Goal: Task Accomplishment & Management: Manage account settings

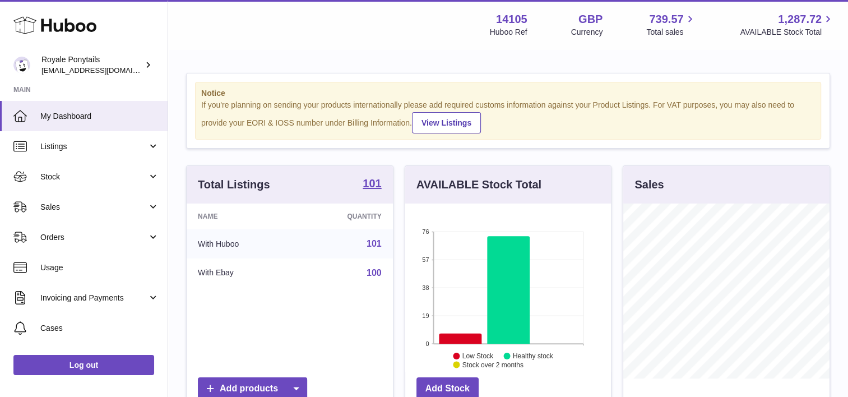
scroll to position [175, 206]
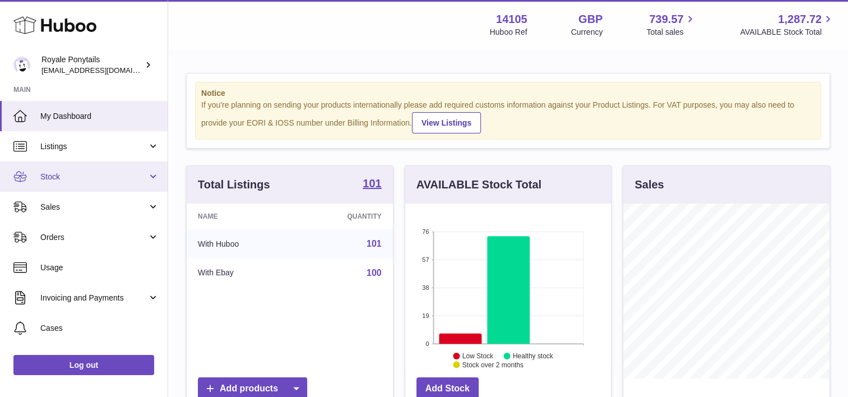
click at [83, 182] on link "Stock" at bounding box center [84, 176] width 168 height 30
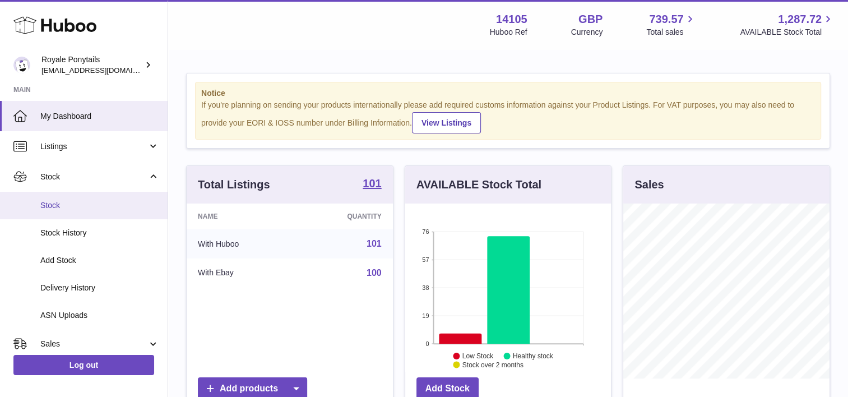
click at [76, 205] on span "Stock" at bounding box center [99, 205] width 119 height 11
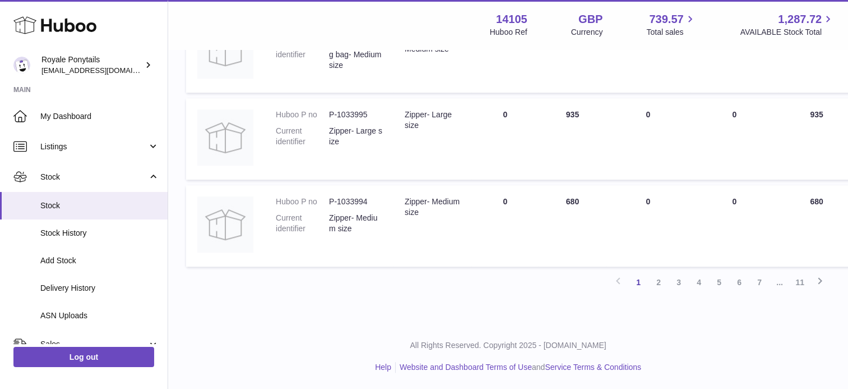
scroll to position [845, 2]
click at [653, 283] on link "2" at bounding box center [657, 282] width 20 height 20
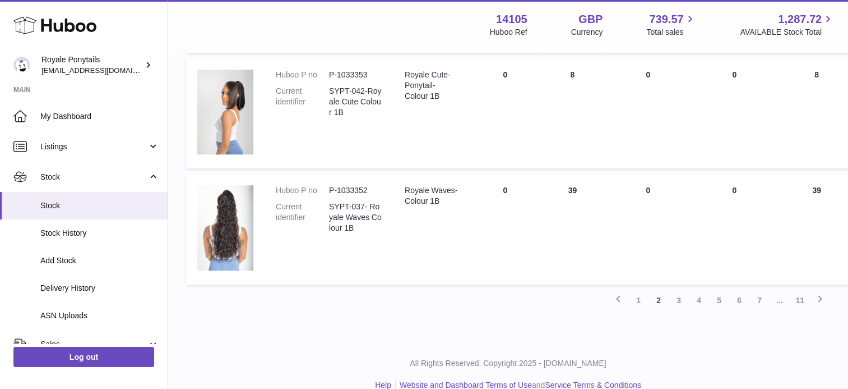
scroll to position [1075, 0]
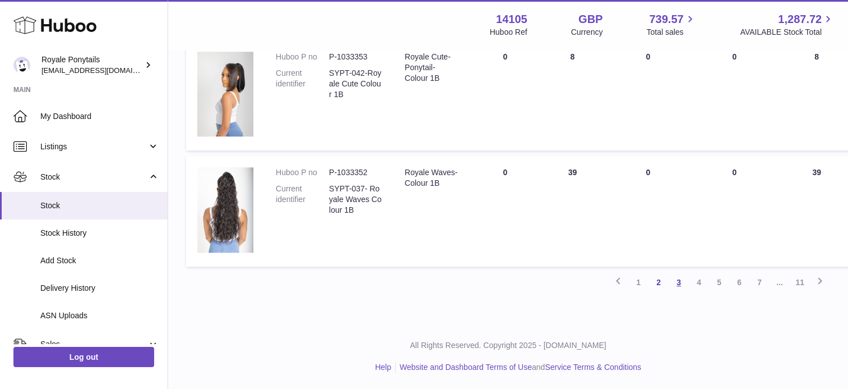
click at [680, 283] on link "3" at bounding box center [679, 282] width 20 height 20
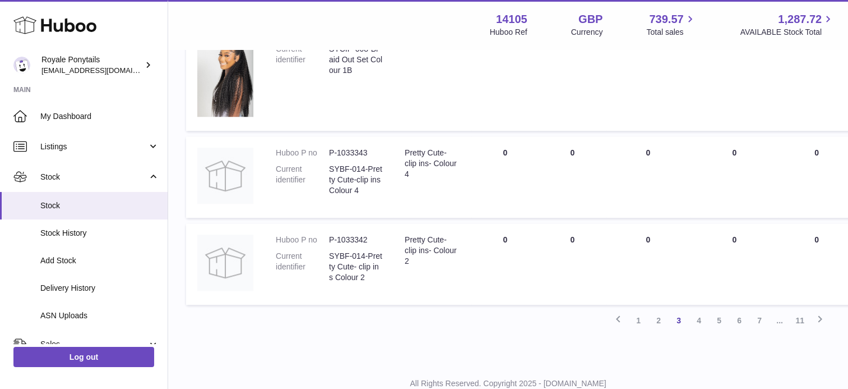
scroll to position [1078, 0]
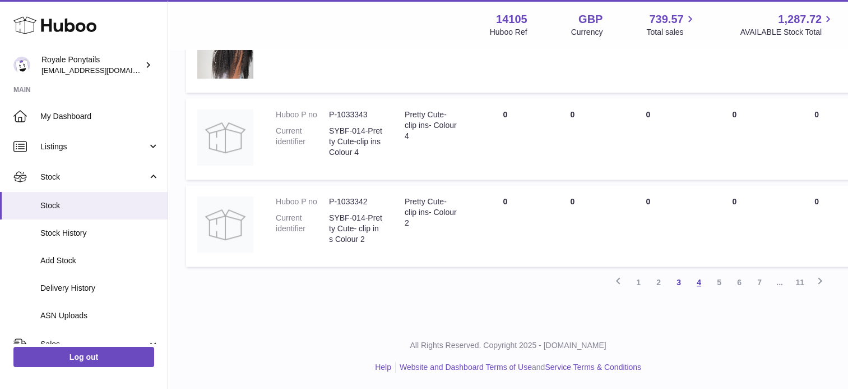
click at [700, 284] on link "4" at bounding box center [699, 282] width 20 height 20
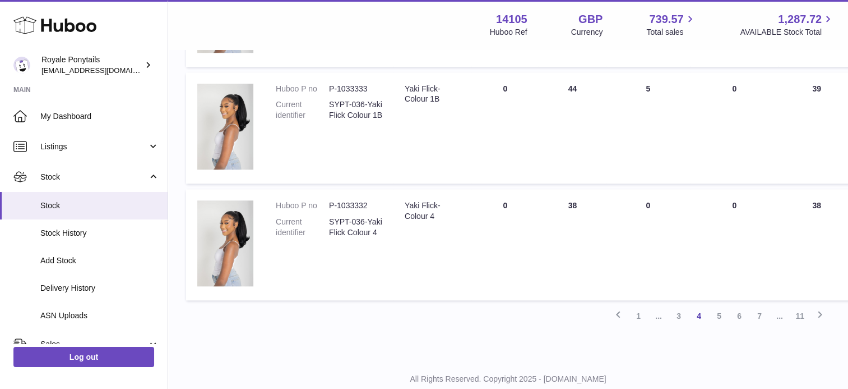
scroll to position [1090, 0]
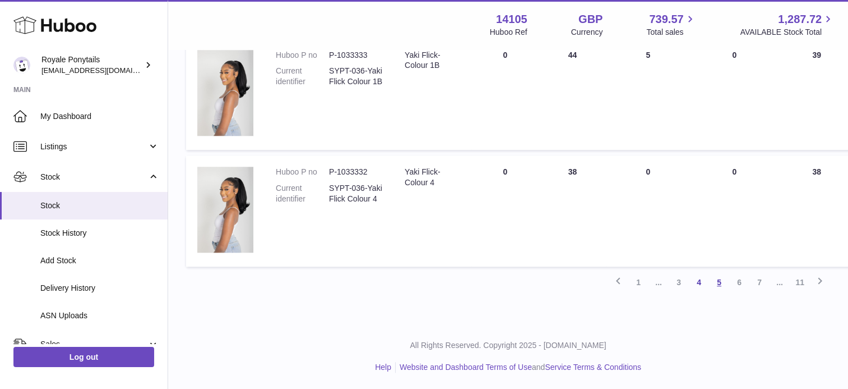
click at [714, 279] on link "5" at bounding box center [719, 282] width 20 height 20
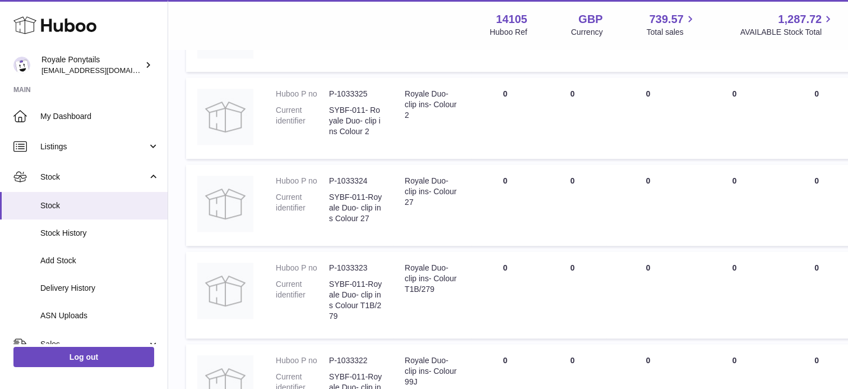
scroll to position [945, 0]
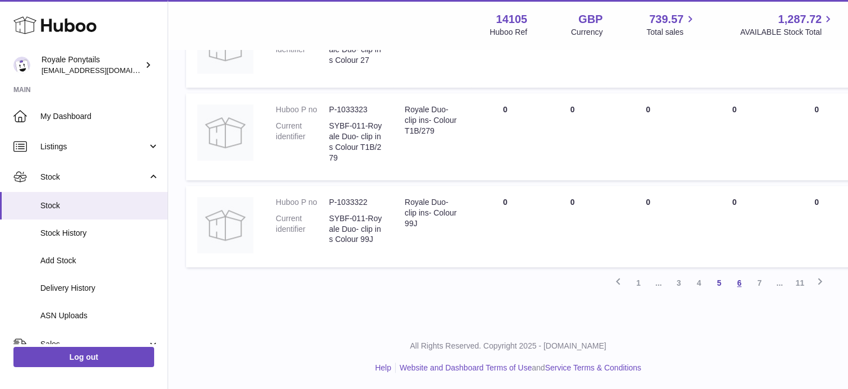
click at [736, 279] on link "6" at bounding box center [739, 282] width 20 height 20
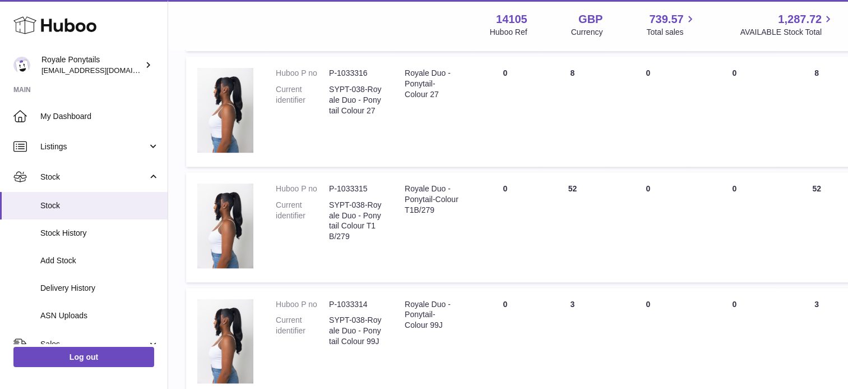
scroll to position [1047, 0]
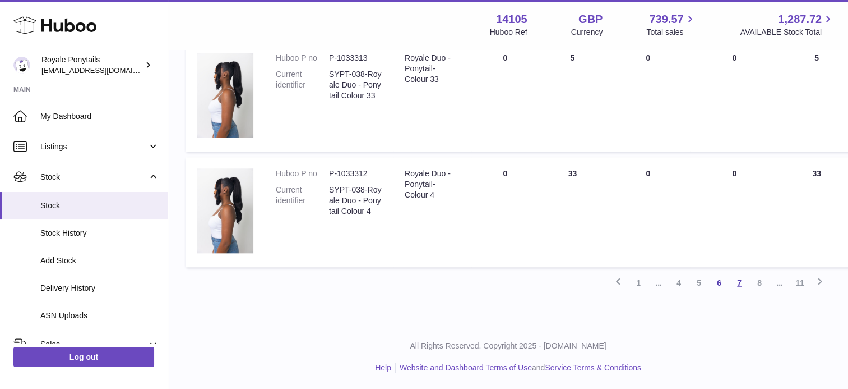
click at [738, 282] on link "7" at bounding box center [739, 282] width 20 height 20
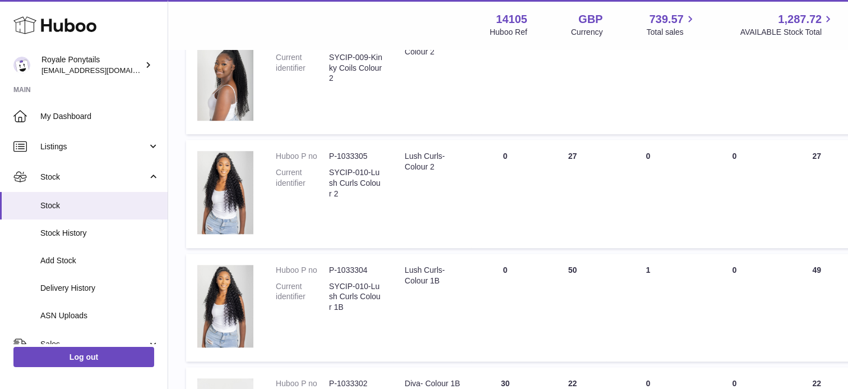
scroll to position [814, 0]
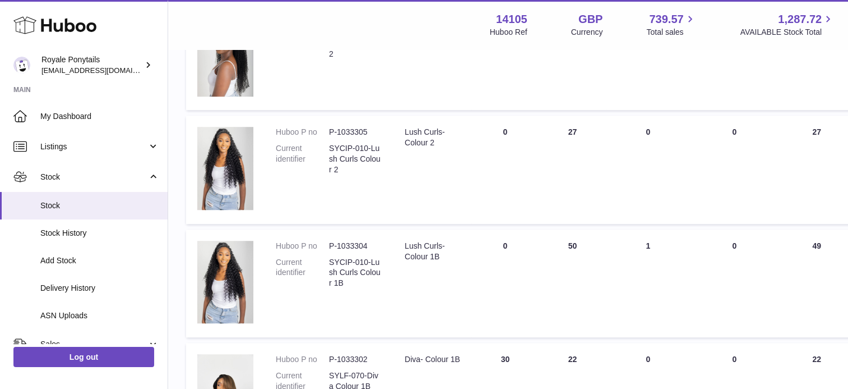
drag, startPoint x: 500, startPoint y: 229, endPoint x: 496, endPoint y: 202, distance: 27.3
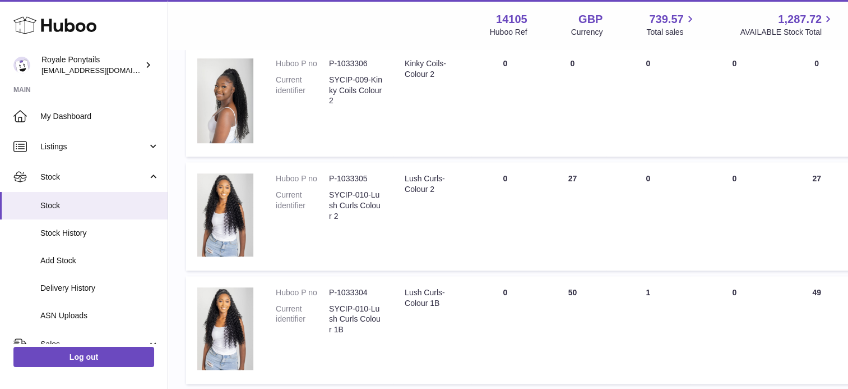
scroll to position [768, 0]
click at [507, 252] on td "DUE IN Total 0" at bounding box center [505, 215] width 67 height 108
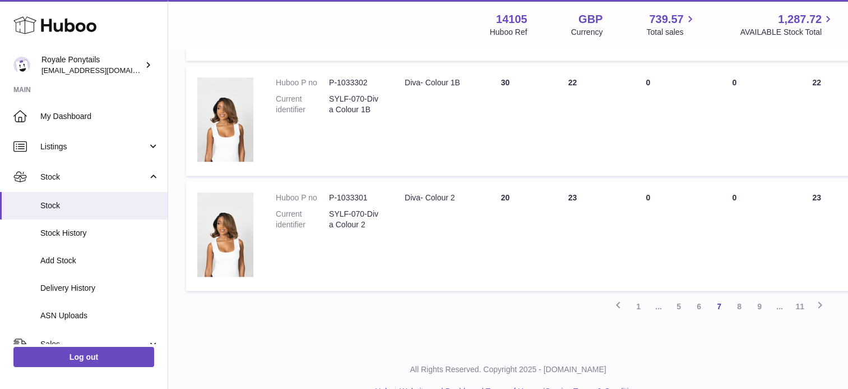
scroll to position [1115, 0]
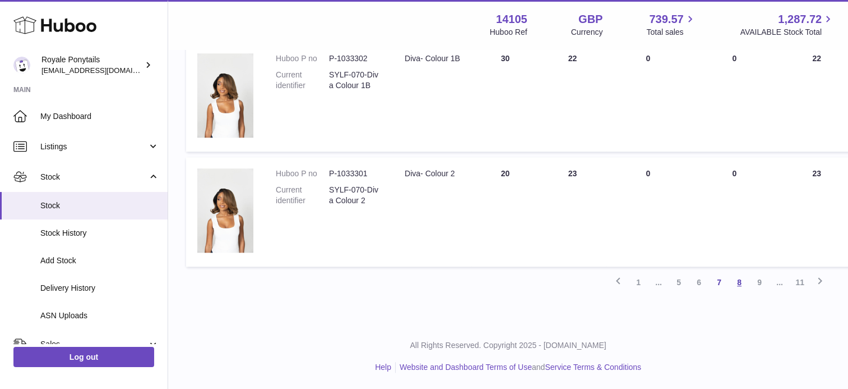
click at [741, 284] on link "8" at bounding box center [739, 282] width 20 height 20
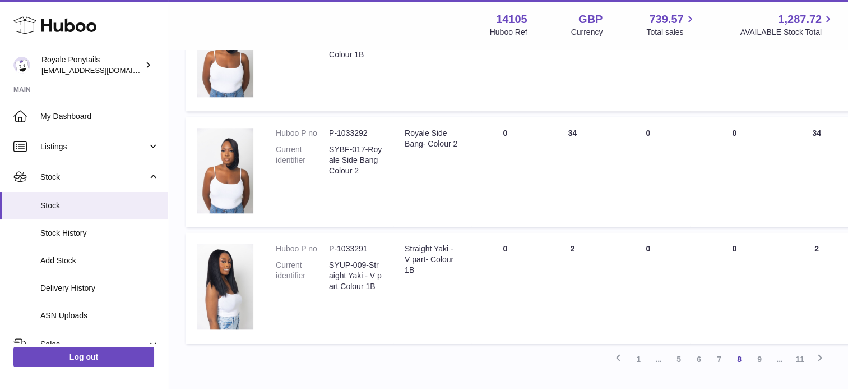
scroll to position [1103, 0]
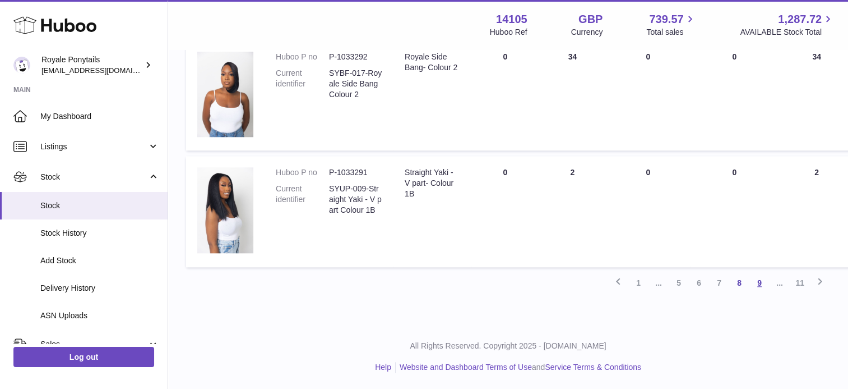
click at [756, 275] on link "9" at bounding box center [760, 282] width 20 height 20
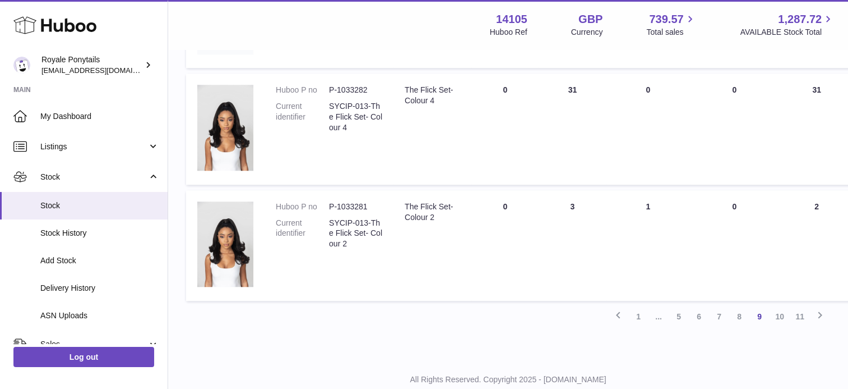
scroll to position [1083, 0]
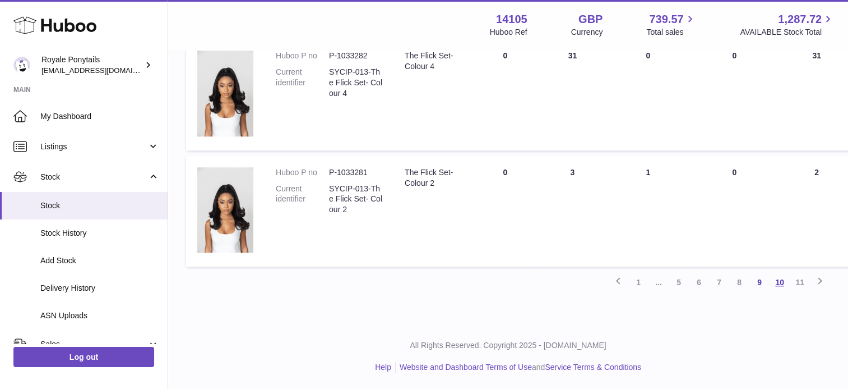
click at [779, 283] on link "10" at bounding box center [780, 282] width 20 height 20
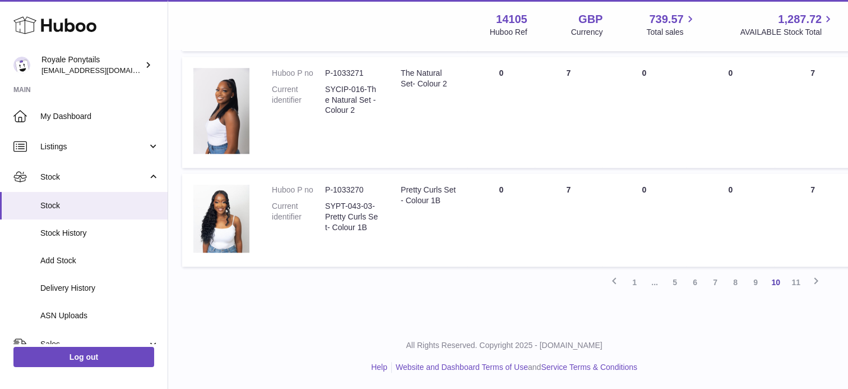
scroll to position [1098, 0]
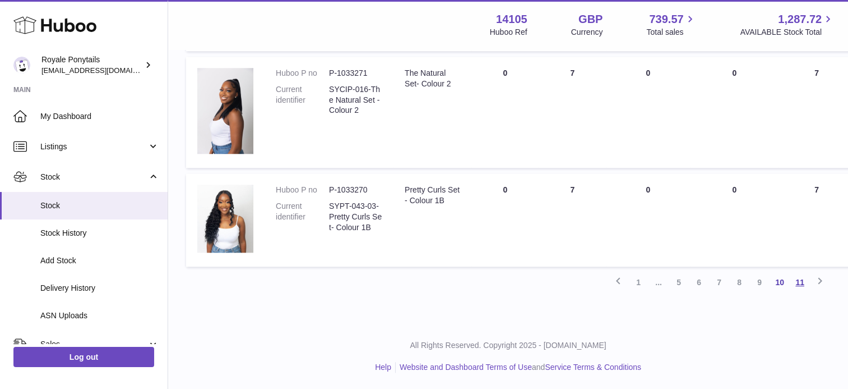
click at [794, 282] on link "11" at bounding box center [800, 282] width 20 height 20
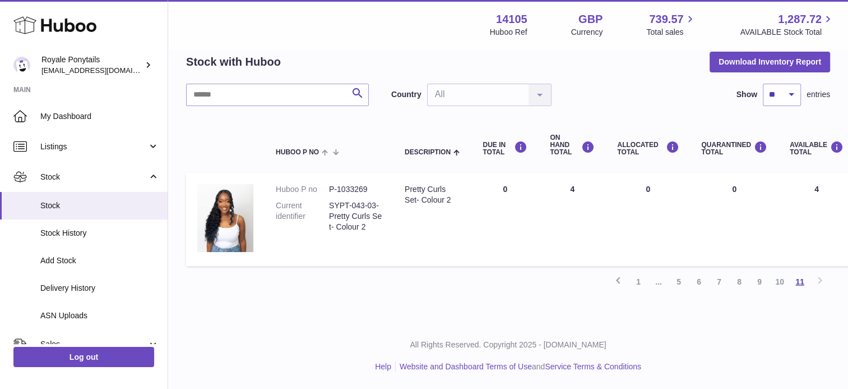
scroll to position [50, 0]
